Goal: Find specific page/section: Find specific page/section

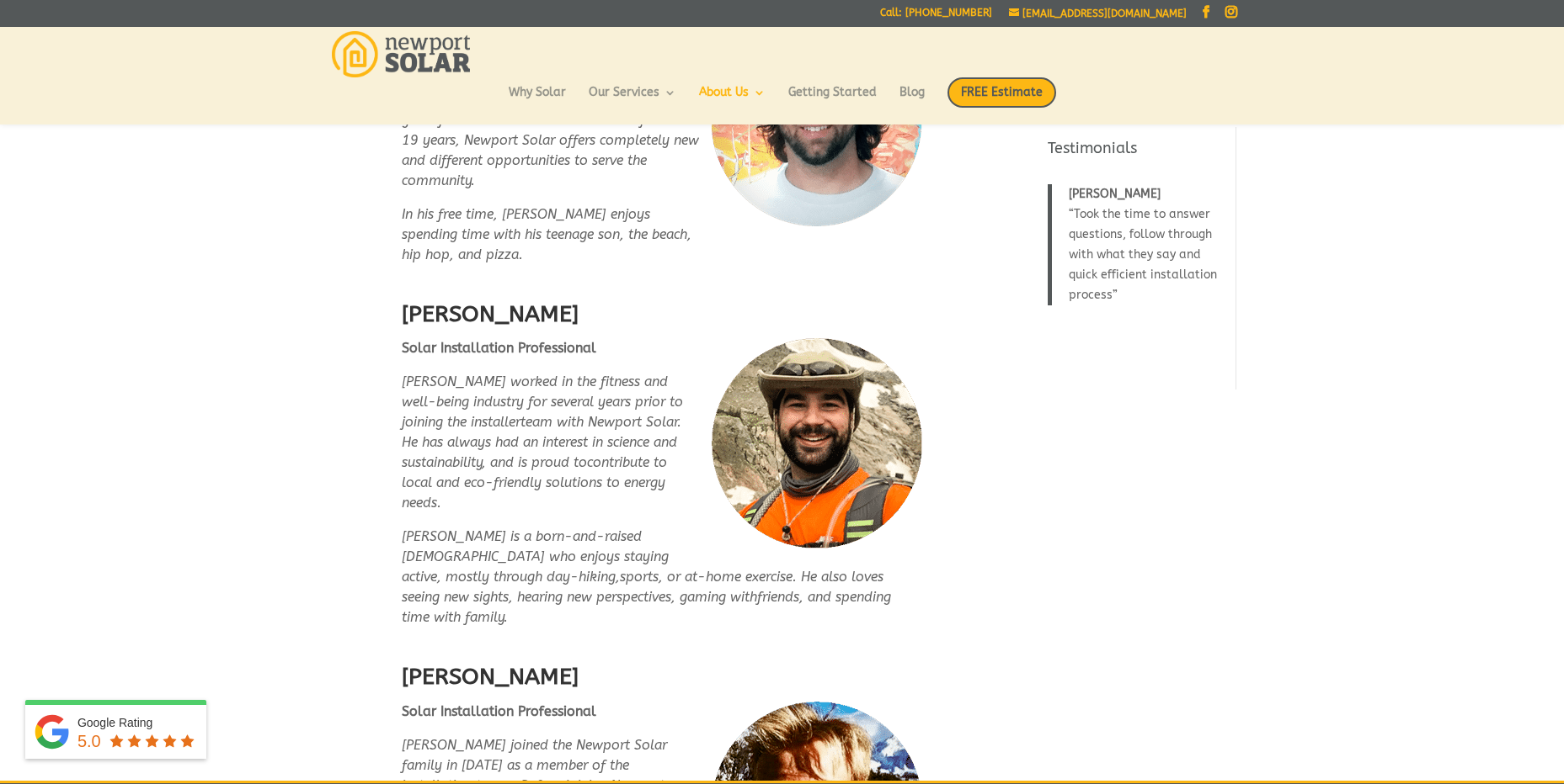
scroll to position [3703, 0]
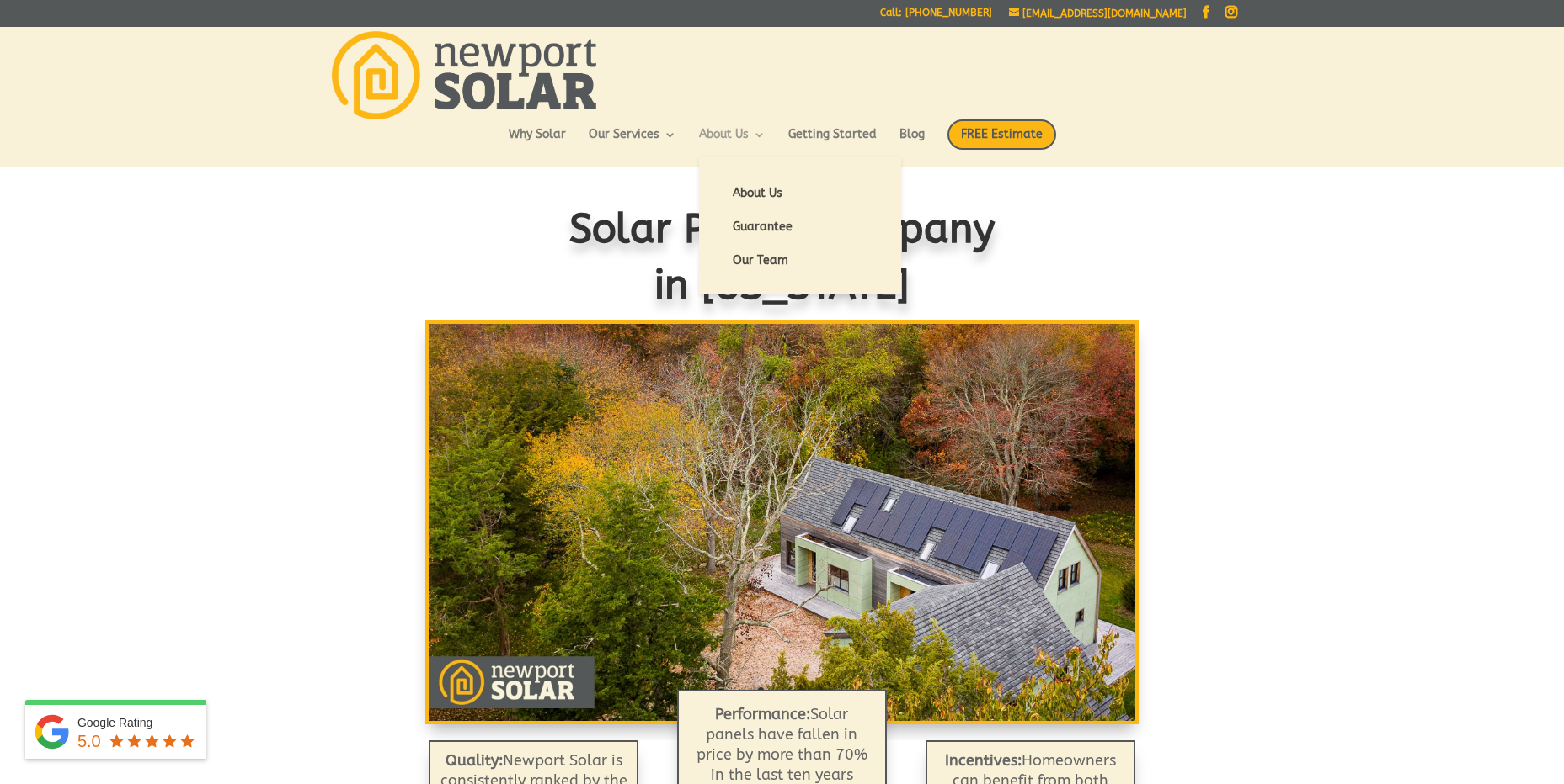
click at [706, 132] on link "About Us" at bounding box center [731, 143] width 67 height 29
